Goal: Task Accomplishment & Management: Manage account settings

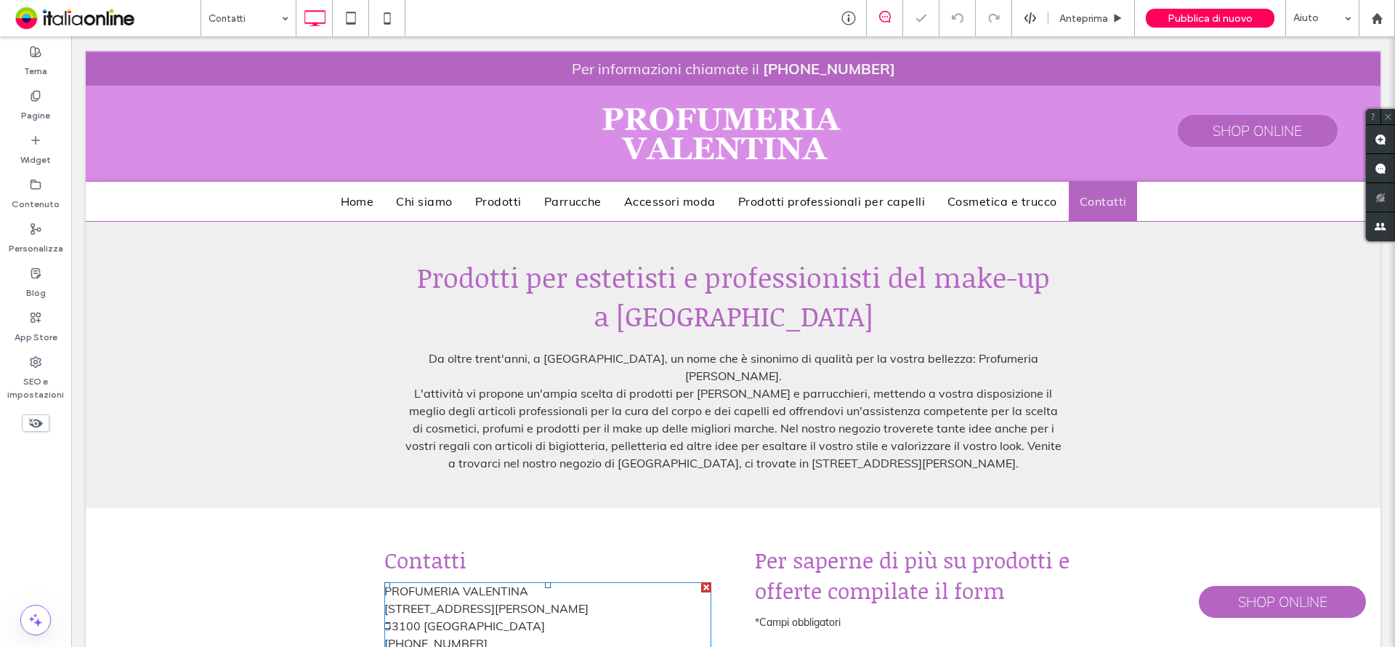
scroll to position [319, 0]
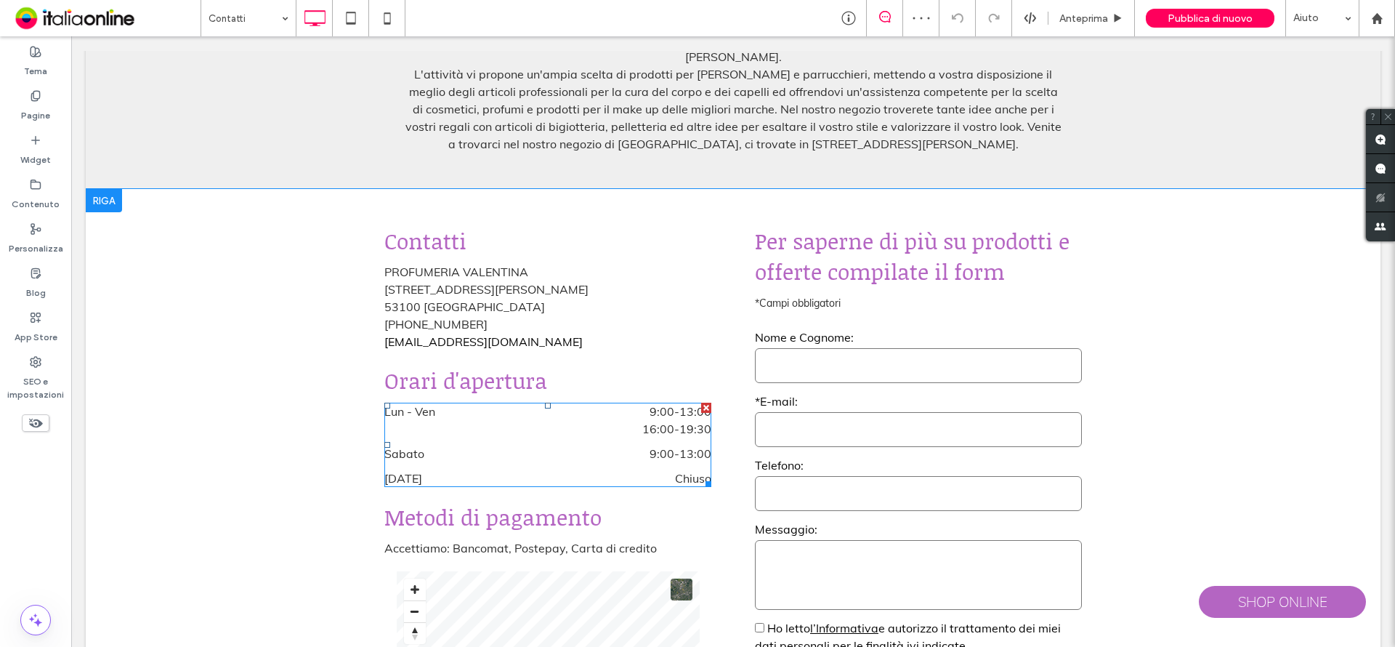
click at [571, 402] on span "9:00 - 13:00" at bounding box center [602, 410] width 219 height 17
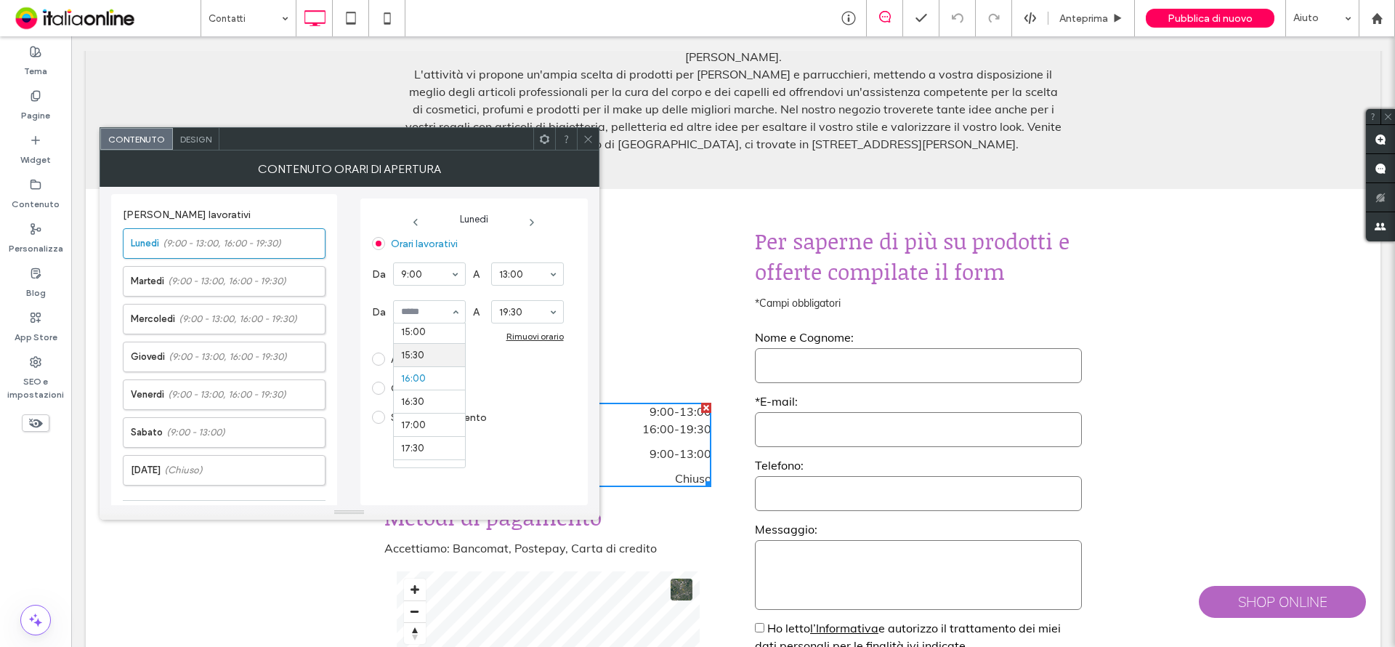
scroll to position [700, 0]
drag, startPoint x: 430, startPoint y: 357, endPoint x: 405, endPoint y: 352, distance: 25.8
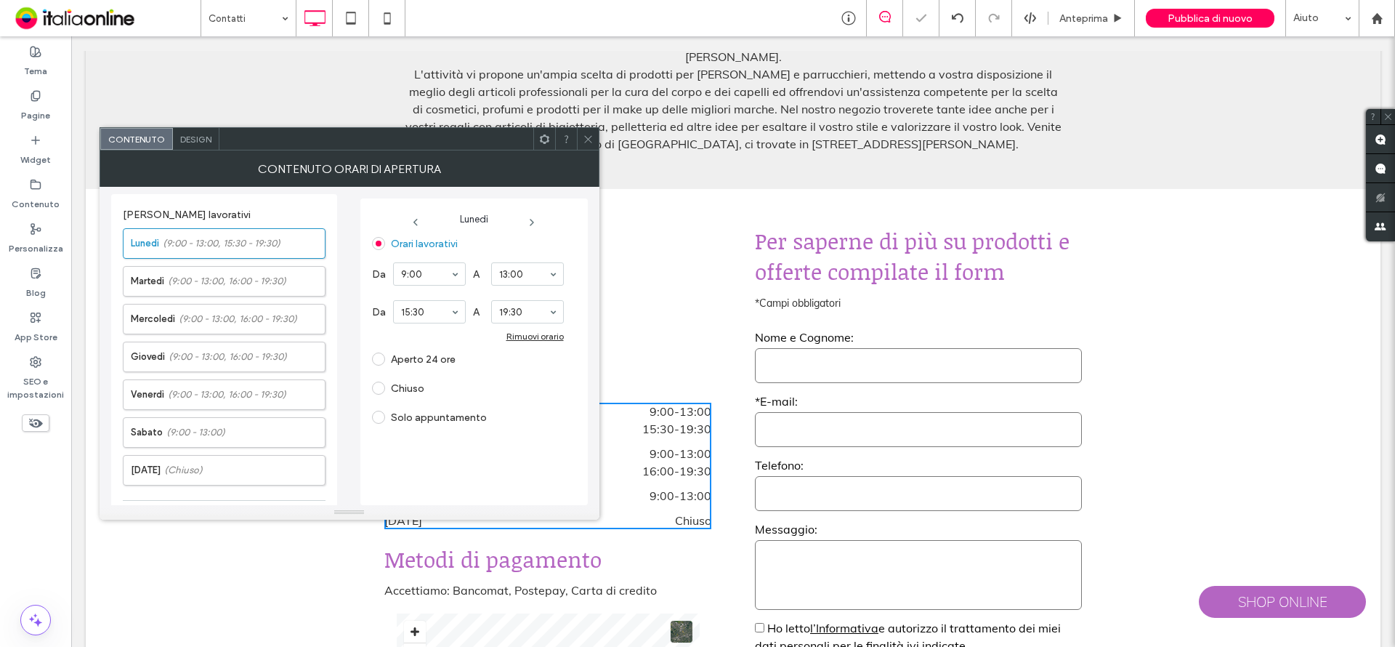
click at [511, 355] on div "Aperto 24 ore" at bounding box center [468, 358] width 192 height 23
click at [214, 290] on label "[DATE] (9:00 - 13:00, 16:00 - 19:30)" at bounding box center [228, 281] width 194 height 29
click at [502, 355] on div "Aperto 24 ore" at bounding box center [468, 358] width 192 height 23
click at [267, 327] on label "[DATE] (9:00 - 13:00, 16:00 - 19:30)" at bounding box center [228, 318] width 194 height 29
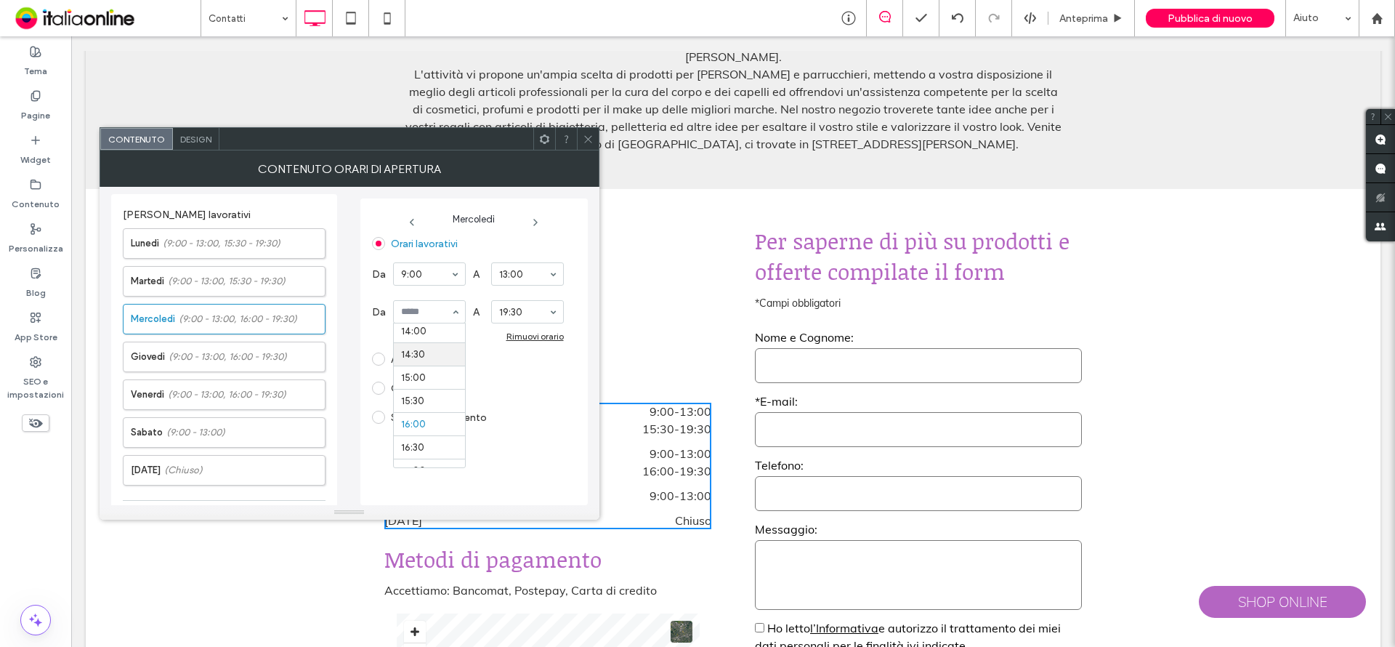
scroll to position [654, 0]
click at [504, 376] on section "Orari lavorativi Da 9:00 A 13:00 Da 15:30 A 19:30 Rimuovi orario Aperto 24 ore …" at bounding box center [468, 330] width 192 height 197
click at [224, 349] on label "Giovedì (9:00 - 13:00, 16:00 - 19:30)" at bounding box center [228, 356] width 194 height 29
click at [494, 378] on div "Chiuso" at bounding box center [468, 387] width 192 height 23
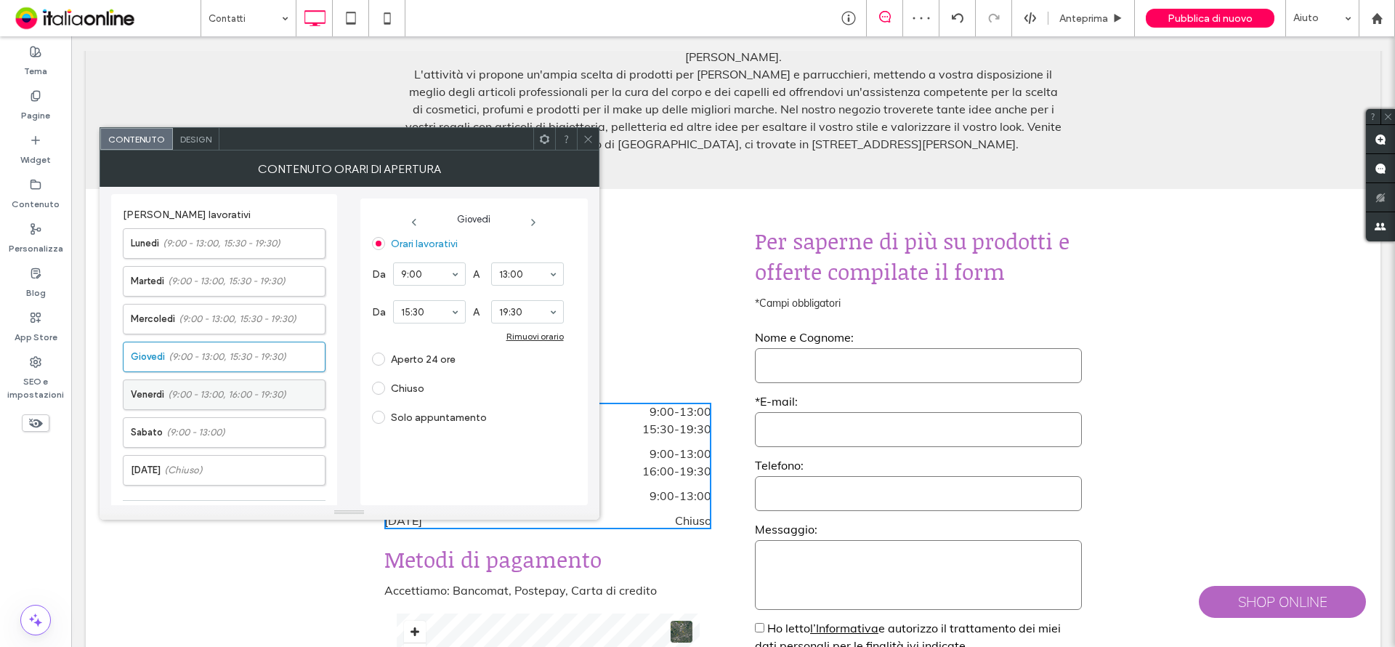
click at [222, 379] on div "[DATE] (9:00 - 13:00, 16:00 - 19:30)" at bounding box center [224, 394] width 203 height 31
click at [264, 389] on span "(9:00 - 13:00, 16:00 - 19:30)" at bounding box center [227, 394] width 118 height 15
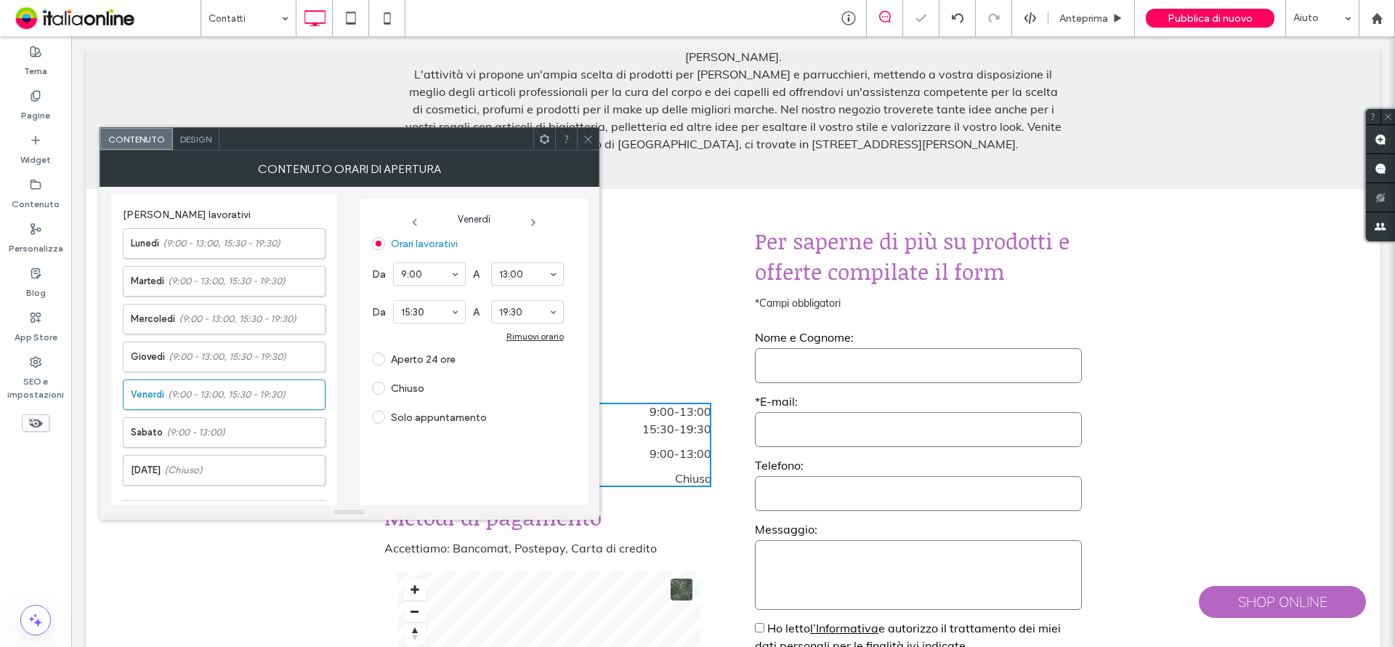
click at [496, 374] on section "Orari lavorativi Da 9:00 A 13:00 Da 15:30 A 19:30 Rimuovi orario Aperto 24 ore …" at bounding box center [468, 330] width 192 height 197
click at [234, 423] on label "[DATE] (9:00 - 13:00)" at bounding box center [228, 432] width 194 height 29
click at [493, 300] on icon "button" at bounding box center [493, 302] width 12 height 12
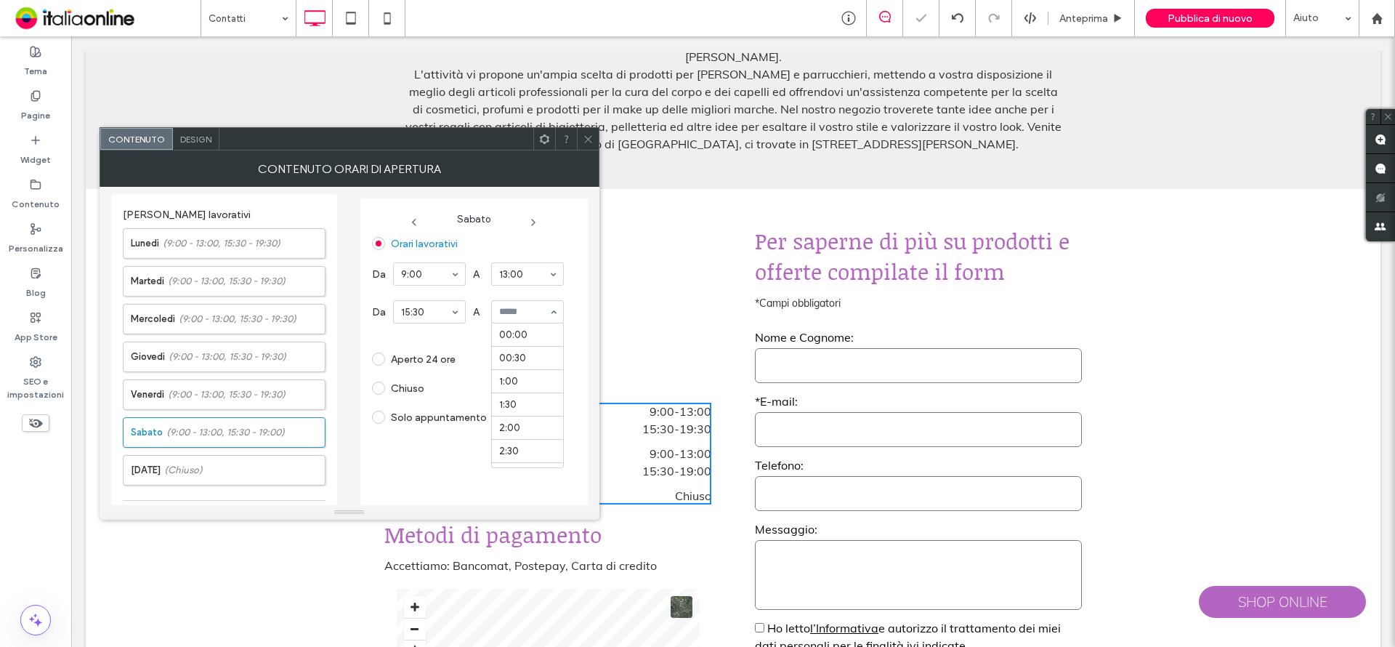
scroll to position [883, 0]
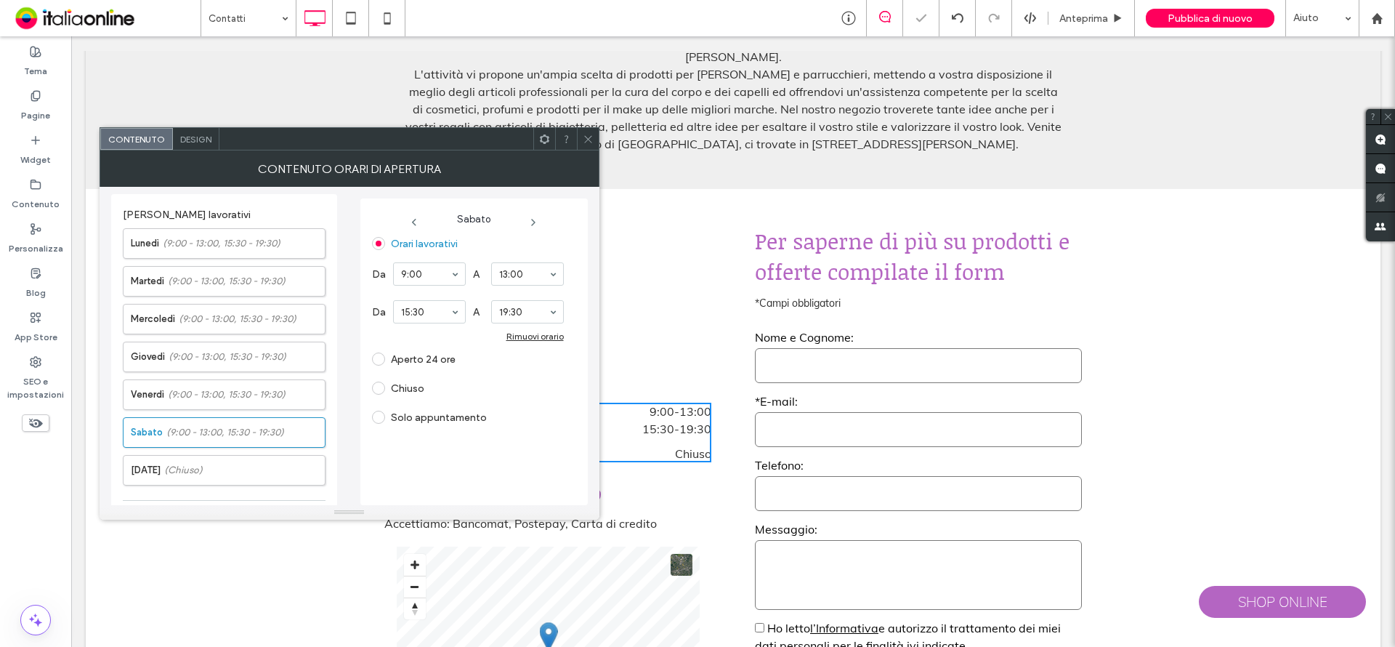
click at [462, 336] on div "Da 15:30 A 19:30 Rimuovi orario" at bounding box center [468, 317] width 192 height 49
click at [588, 139] on icon at bounding box center [588, 139] width 11 height 11
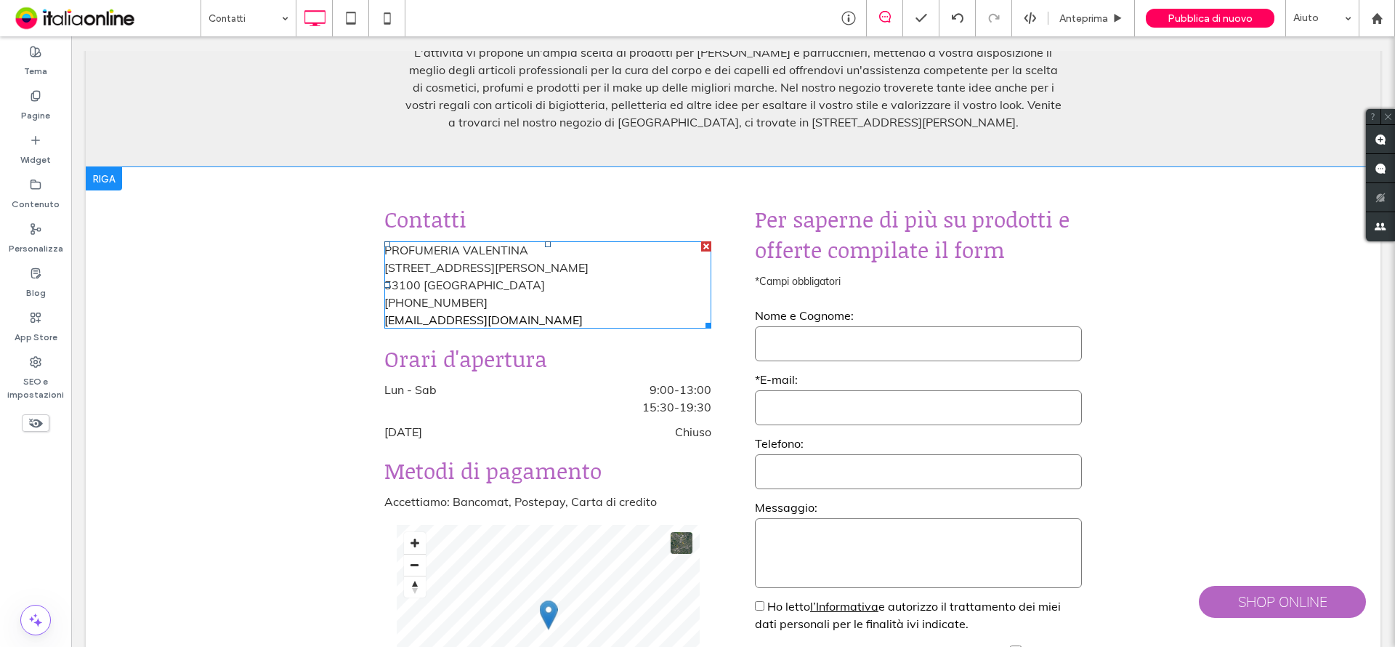
scroll to position [341, 0]
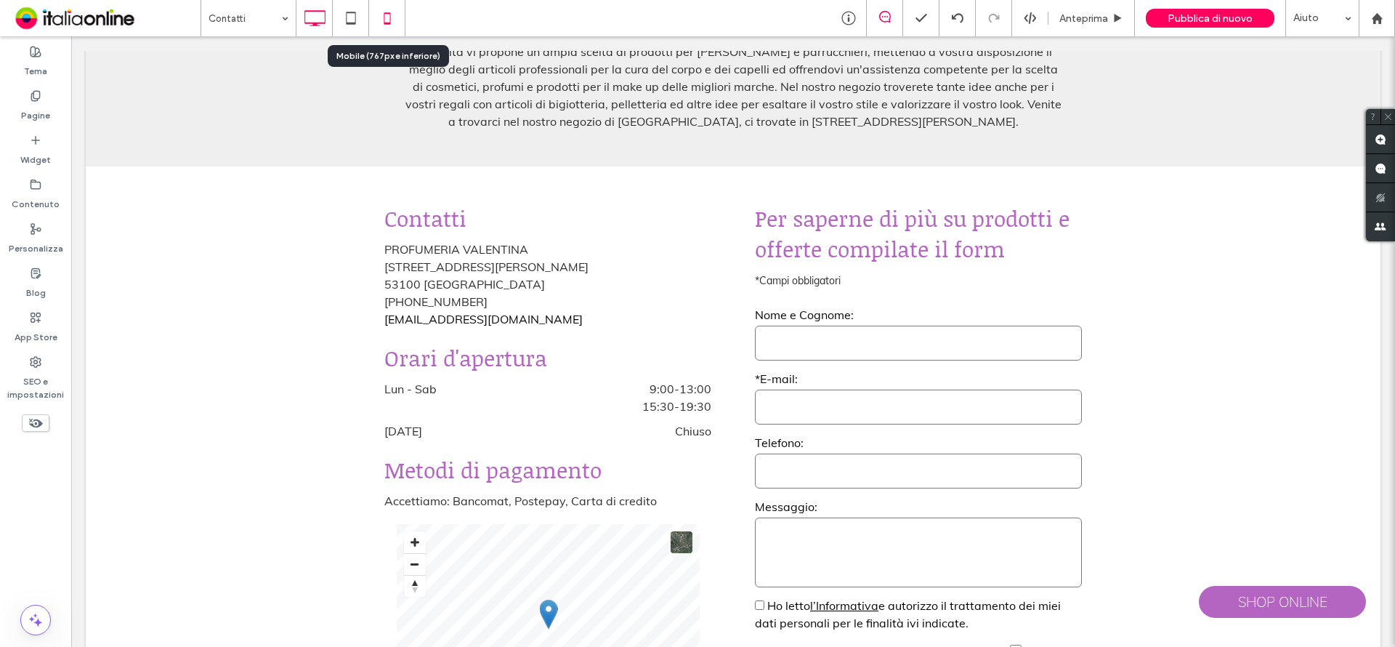
click at [381, 26] on icon at bounding box center [387, 18] width 29 height 29
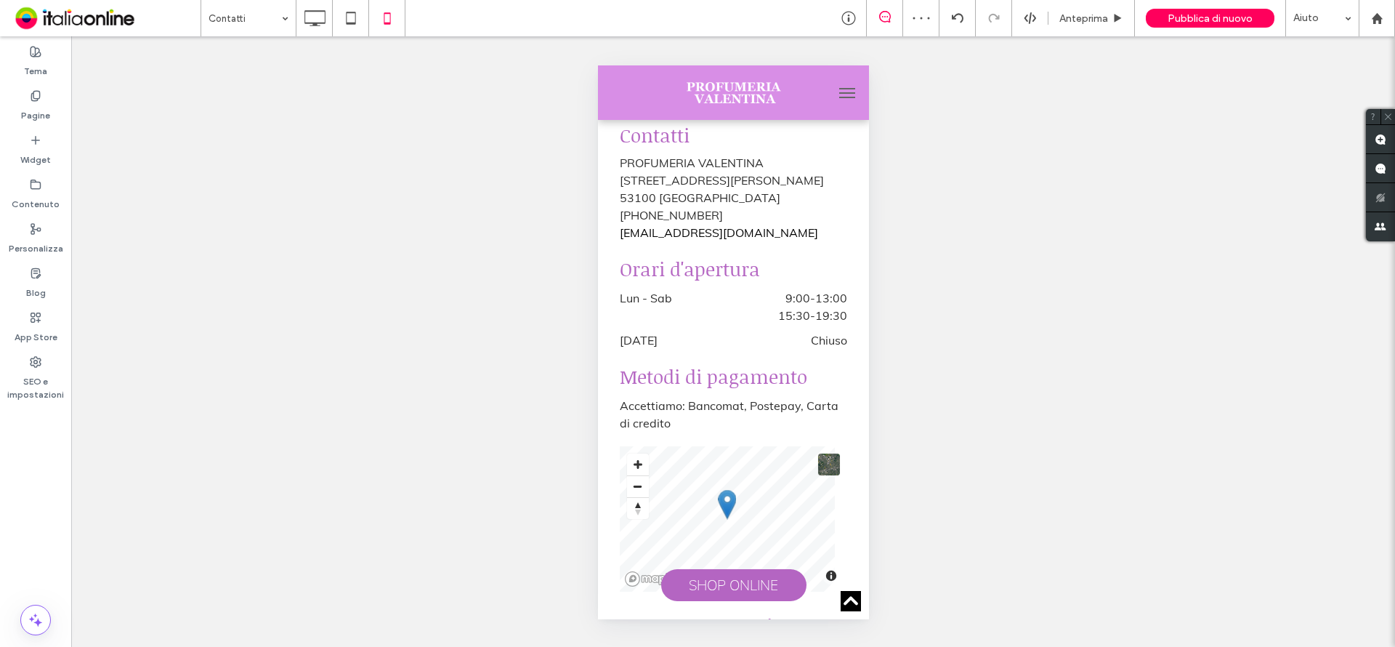
scroll to position [545, 0]
click at [1185, 25] on div "Pubblica di nuovo" at bounding box center [1210, 18] width 129 height 19
